Goal: Transaction & Acquisition: Purchase product/service

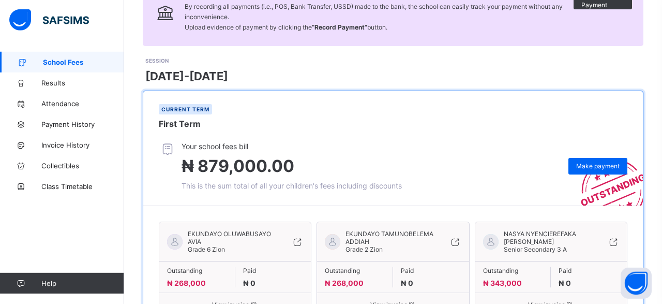
scroll to position [151, 0]
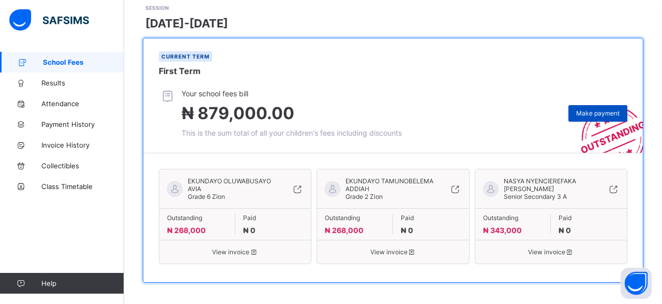
click at [603, 112] on span "Make payment" at bounding box center [597, 113] width 43 height 8
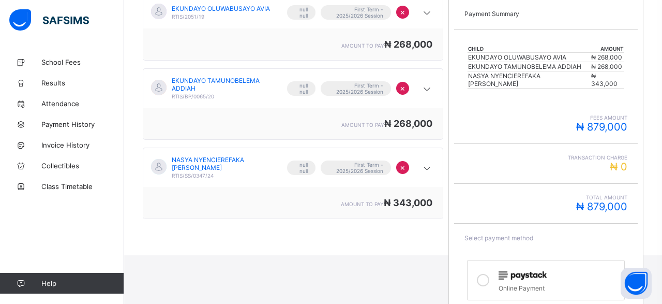
scroll to position [200, 0]
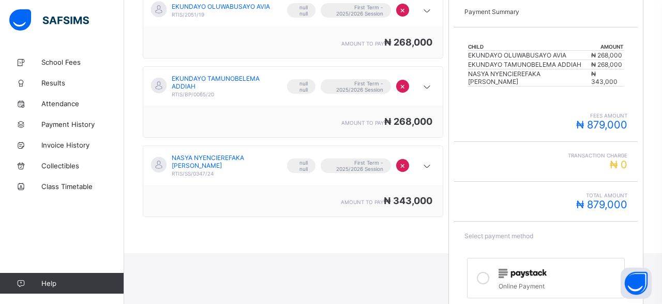
click at [599, 198] on span "₦ 879,000" at bounding box center [601, 204] width 51 height 12
click at [606, 198] on span "₦ 879,000" at bounding box center [601, 204] width 51 height 12
click at [621, 198] on span "₦ 879,000" at bounding box center [601, 204] width 51 height 12
click at [628, 192] on div "Total Amount ₦ 879,000" at bounding box center [546, 202] width 184 height 40
click at [626, 198] on span "₦ 879,000" at bounding box center [601, 204] width 51 height 12
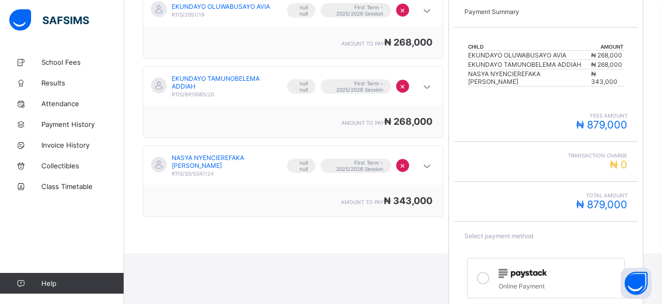
click at [602, 198] on span "₦ 879,000" at bounding box center [601, 204] width 51 height 12
click at [606, 198] on span "₦ 879,000" at bounding box center [601, 204] width 51 height 12
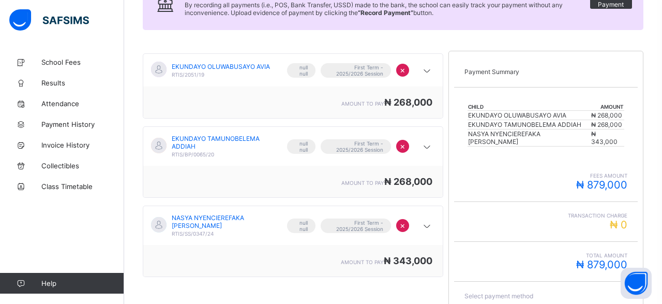
scroll to position [140, 0]
click at [614, 178] on span "₦ 879,000" at bounding box center [601, 184] width 51 height 12
click at [621, 178] on span "₦ 879,000" at bounding box center [601, 184] width 51 height 12
click at [625, 178] on span "₦ 879,000" at bounding box center [601, 184] width 51 height 12
drag, startPoint x: 625, startPoint y: 171, endPoint x: 577, endPoint y: 178, distance: 48.6
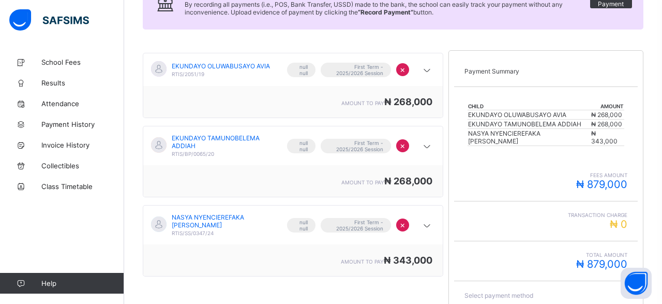
click at [576, 172] on div "fees amount ₦ 879,000" at bounding box center [546, 181] width 163 height 19
drag, startPoint x: 588, startPoint y: 170, endPoint x: 635, endPoint y: 169, distance: 47.1
click at [635, 169] on div "fees amount ₦ 879,000" at bounding box center [546, 181] width 184 height 40
click at [604, 178] on span "₦ 879,000" at bounding box center [601, 184] width 51 height 12
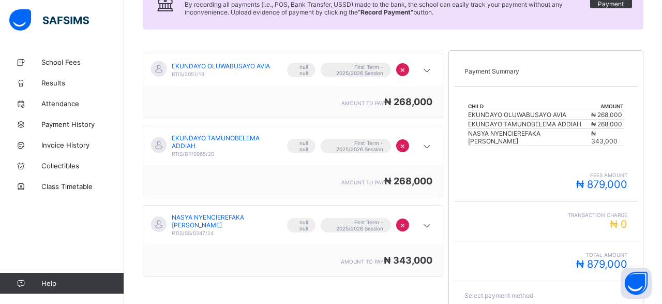
click at [598, 178] on span "₦ 879,000" at bounding box center [601, 184] width 51 height 12
click at [430, 68] on icon at bounding box center [427, 70] width 12 height 10
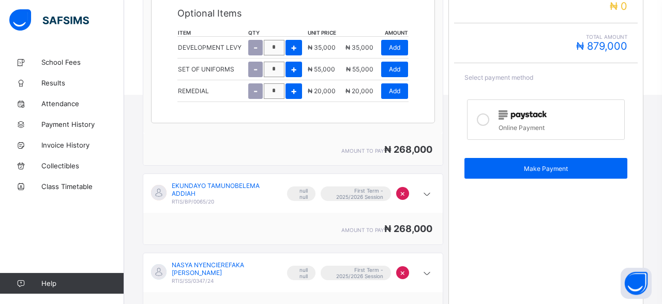
scroll to position [370, 0]
